Goal: Task Accomplishment & Management: Use online tool/utility

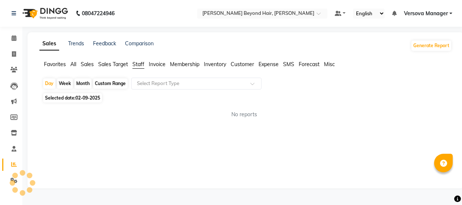
click at [80, 81] on div "Month" at bounding box center [82, 83] width 17 height 10
select select "9"
select select "2025"
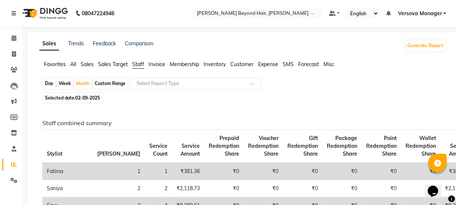
click at [77, 97] on span "02-09-2025" at bounding box center [87, 98] width 25 height 6
select select "9"
select select "2025"
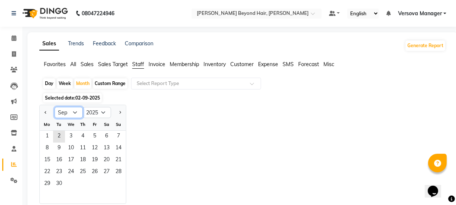
click at [71, 114] on select "Jan Feb Mar Apr May Jun [DATE] Aug Sep Oct Nov Dec" at bounding box center [69, 112] width 28 height 11
select select "8"
click at [55, 107] on select "Jan Feb Mar Apr May Jun [DATE] Aug Sep Oct Nov Dec" at bounding box center [69, 112] width 28 height 11
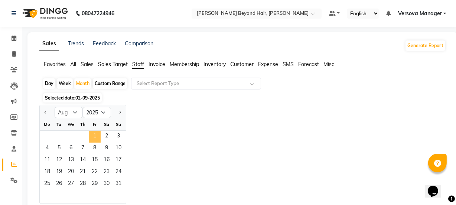
click at [98, 133] on span "1" at bounding box center [95, 137] width 12 height 12
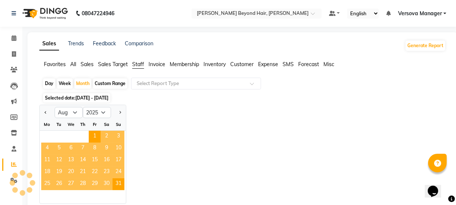
click at [137, 137] on div "Jan Feb Mar Apr May Jun [DATE] Aug Sep Oct Nov [DATE] 2016 2017 2018 2019 2020 …" at bounding box center [242, 154] width 407 height 99
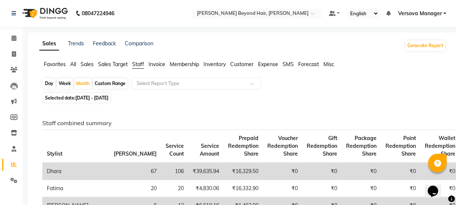
click at [50, 84] on div "Day" at bounding box center [49, 83] width 12 height 10
select select "8"
select select "2025"
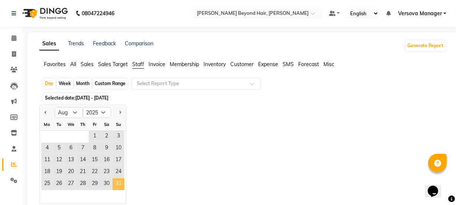
click at [118, 185] on span "31" at bounding box center [119, 184] width 12 height 12
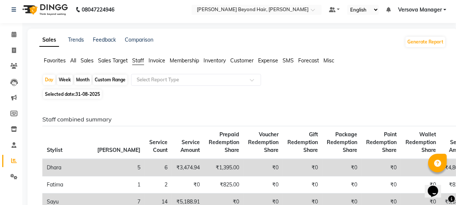
scroll to position [3, 0]
click at [81, 81] on div "Month" at bounding box center [82, 80] width 17 height 10
select select "8"
select select "2025"
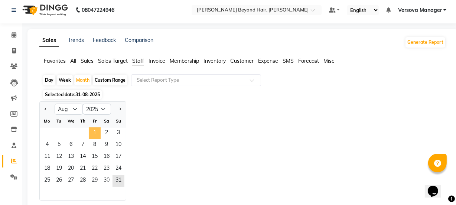
click at [97, 128] on span "1" at bounding box center [95, 133] width 12 height 12
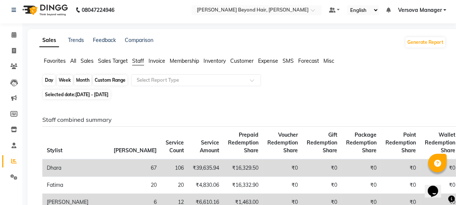
click at [84, 78] on div "Month" at bounding box center [82, 80] width 17 height 10
select select "8"
select select "2025"
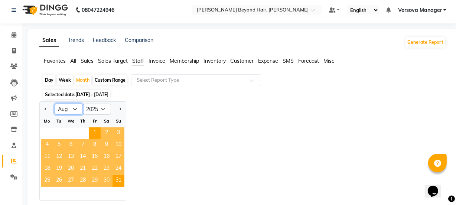
click at [74, 111] on select "Jan Feb Mar Apr May Jun [DATE] Aug Sep Oct Nov Dec" at bounding box center [69, 109] width 28 height 11
select select "9"
click at [55, 104] on select "Jan Feb Mar Apr May Jun [DATE] Aug Sep Oct Nov Dec" at bounding box center [69, 109] width 28 height 11
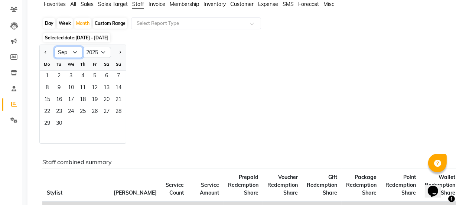
scroll to position [37, 0]
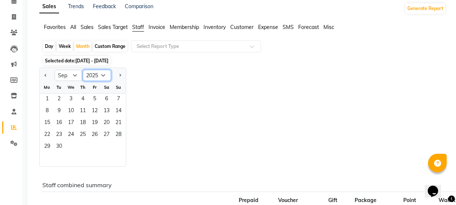
click at [102, 75] on select "2015 2016 2017 2018 2019 2020 2021 2022 2023 2024 2025 2026 2027 2028 2029 2030…" at bounding box center [97, 75] width 28 height 11
click at [137, 84] on div "Jan Feb Mar Apr May Jun [DATE] Aug Sep Oct Nov [DATE] 2016 2017 2018 2019 2020 …" at bounding box center [242, 117] width 407 height 99
click at [52, 99] on span "1" at bounding box center [47, 100] width 12 height 12
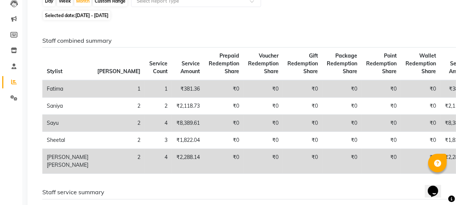
scroll to position [71, 0]
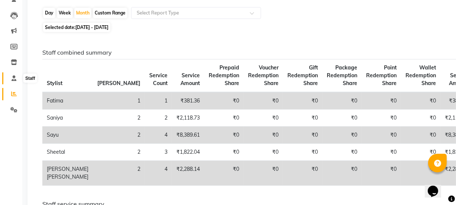
click at [12, 78] on icon at bounding box center [14, 78] width 5 height 6
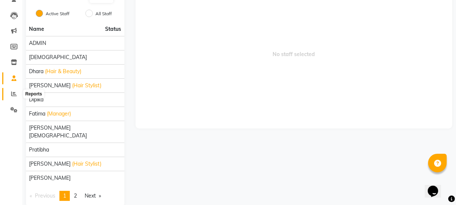
click at [14, 95] on icon at bounding box center [14, 94] width 6 height 6
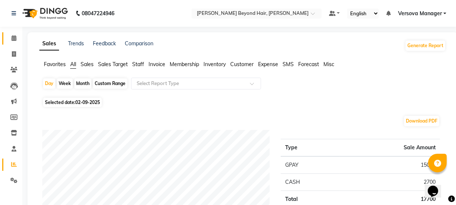
click at [17, 37] on span at bounding box center [13, 38] width 13 height 9
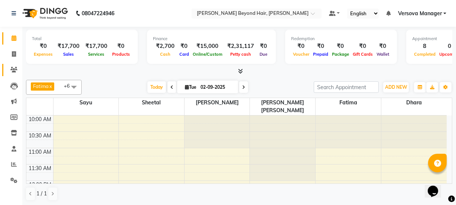
click at [16, 72] on icon at bounding box center [13, 70] width 7 height 6
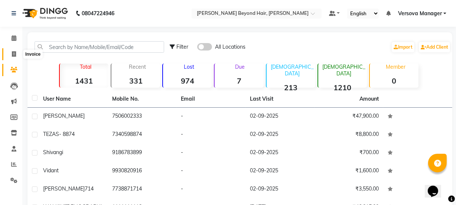
click at [12, 54] on icon at bounding box center [14, 54] width 4 height 6
select select "service"
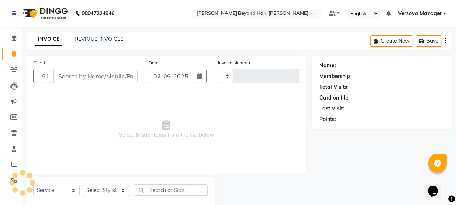
scroll to position [19, 0]
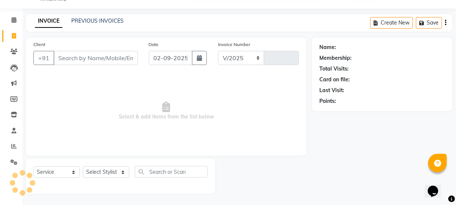
select select "6352"
type input "1055"
select select "48071"
click at [115, 19] on link "PREVIOUS INVOICES" at bounding box center [97, 20] width 52 height 7
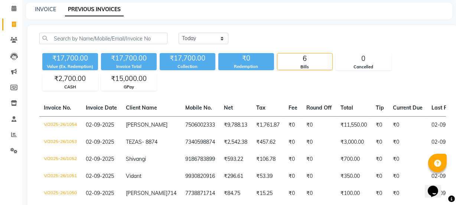
scroll to position [67, 0]
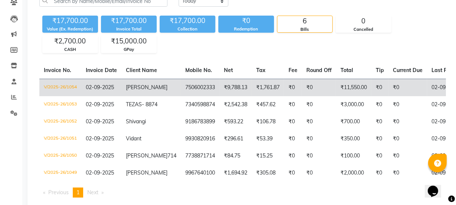
click at [181, 91] on td "7506002333" at bounding box center [200, 87] width 39 height 17
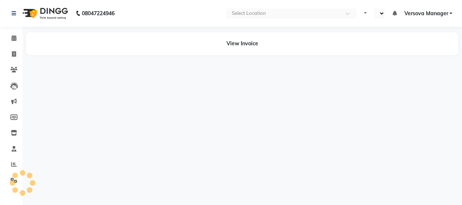
select select "en"
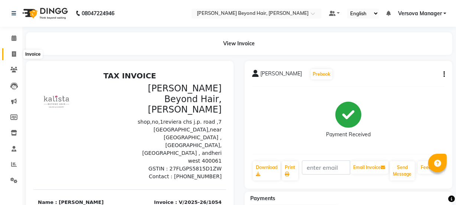
click at [13, 58] on span at bounding box center [13, 54] width 13 height 9
select select "service"
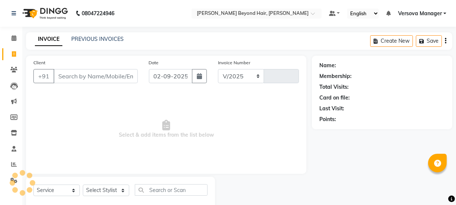
scroll to position [19, 0]
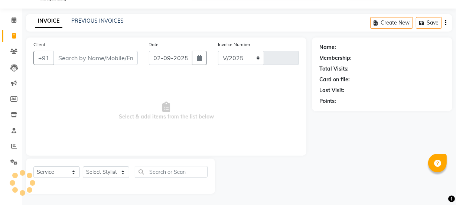
select select "6352"
type input "1055"
